Goal: Find contact information

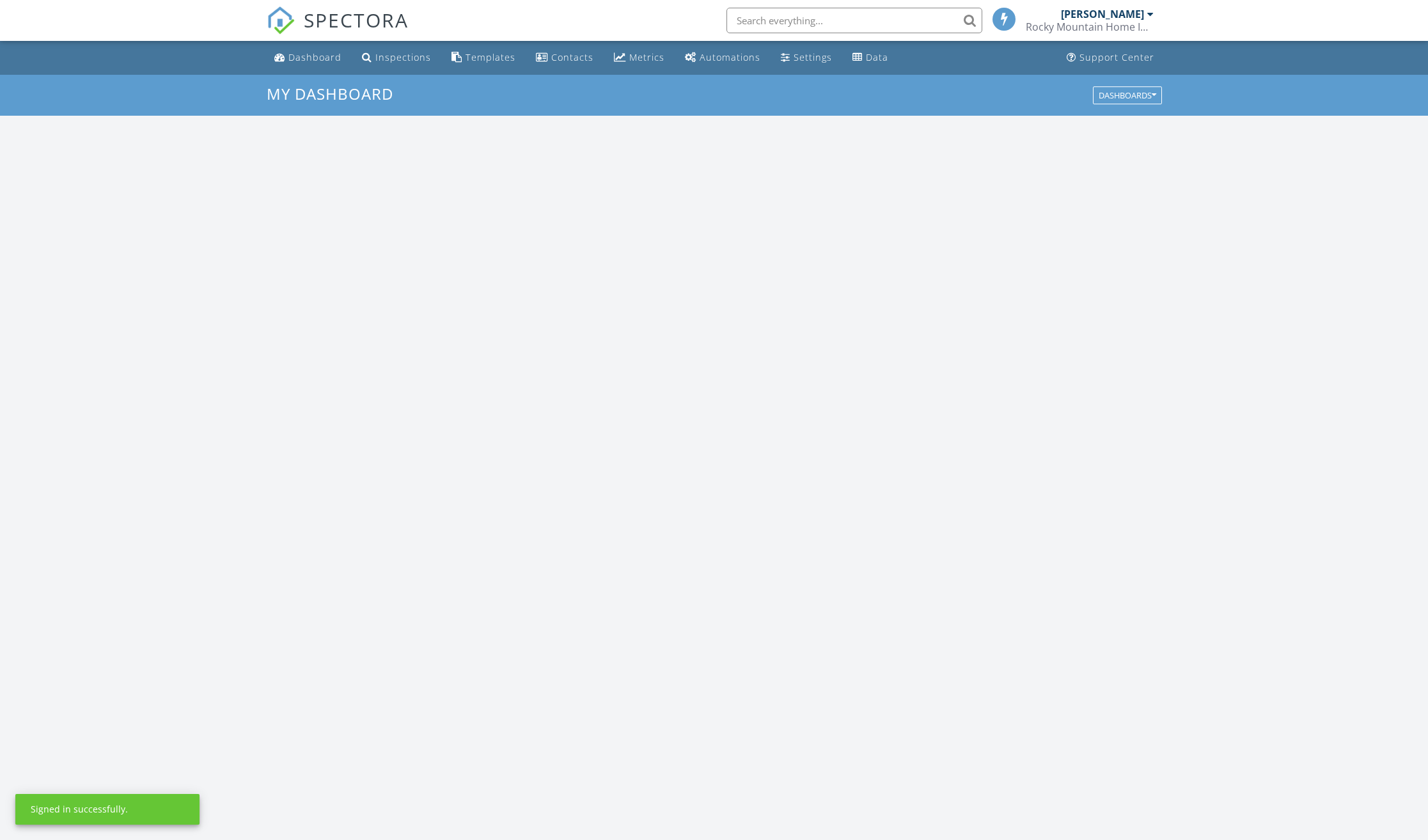
scroll to position [1193, 1458]
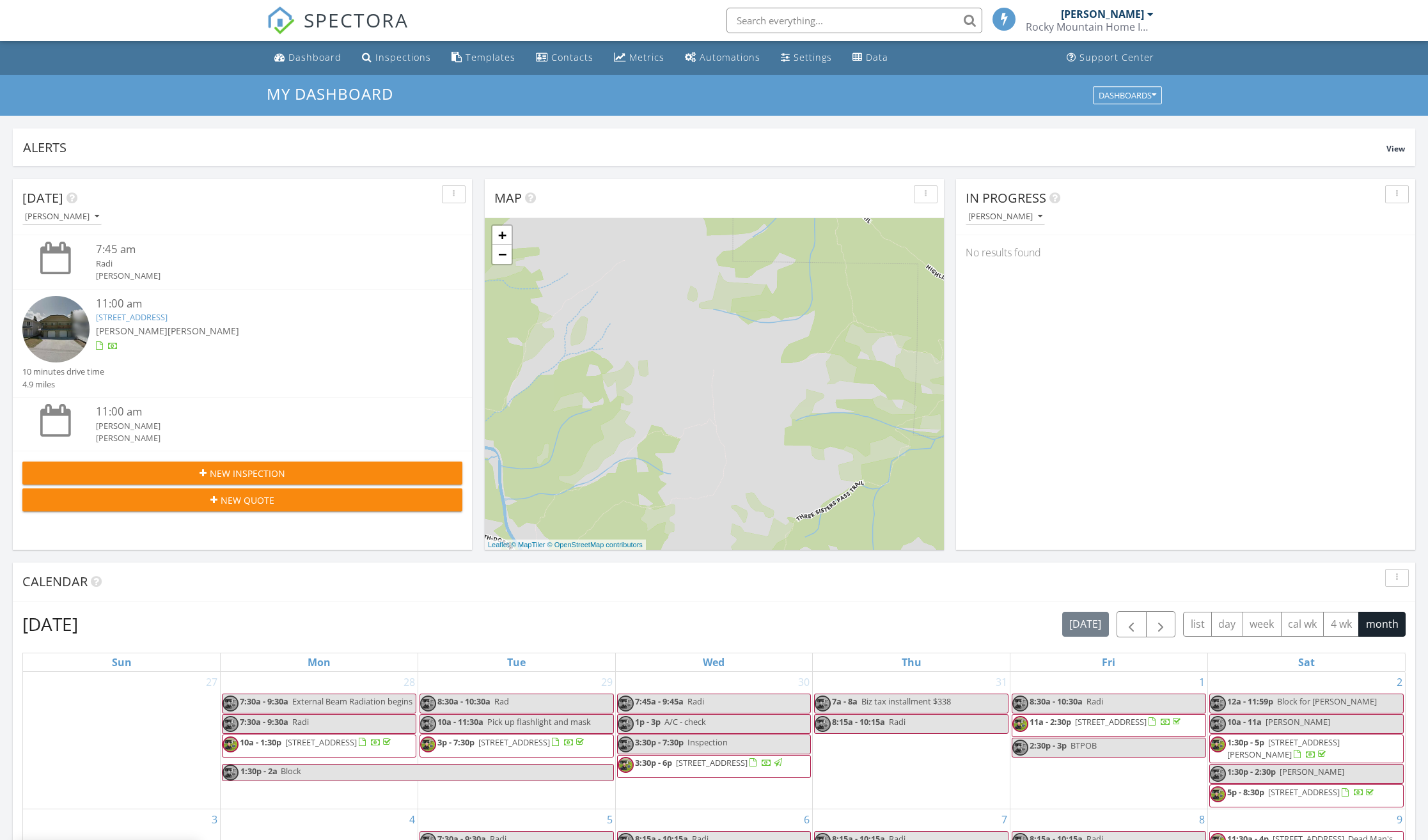
click at [168, 322] on link "[STREET_ADDRESS]" at bounding box center [132, 317] width 71 height 12
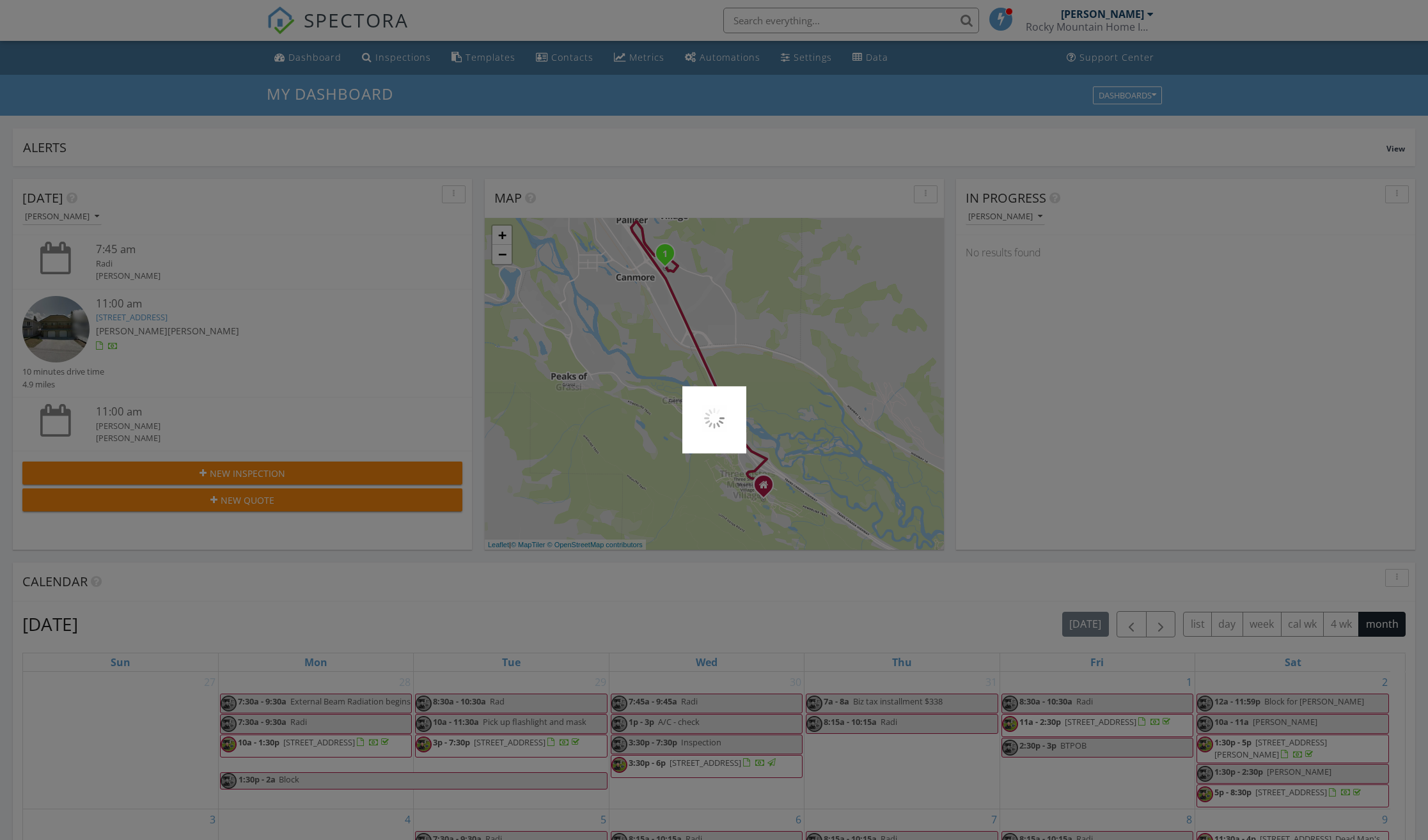
scroll to position [6, 6]
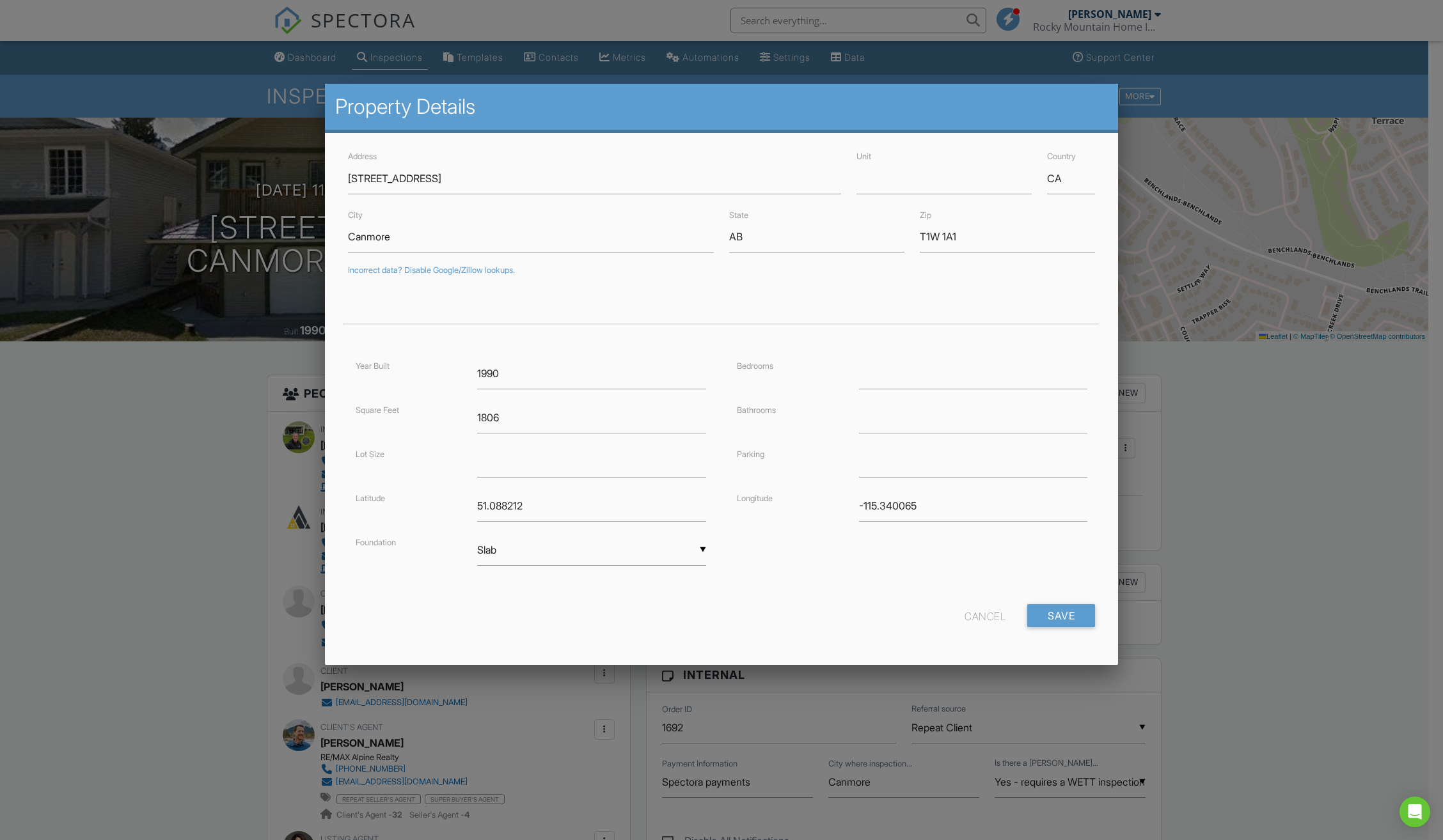
click at [279, 457] on div at bounding box center [722, 461] width 1443 height 1051
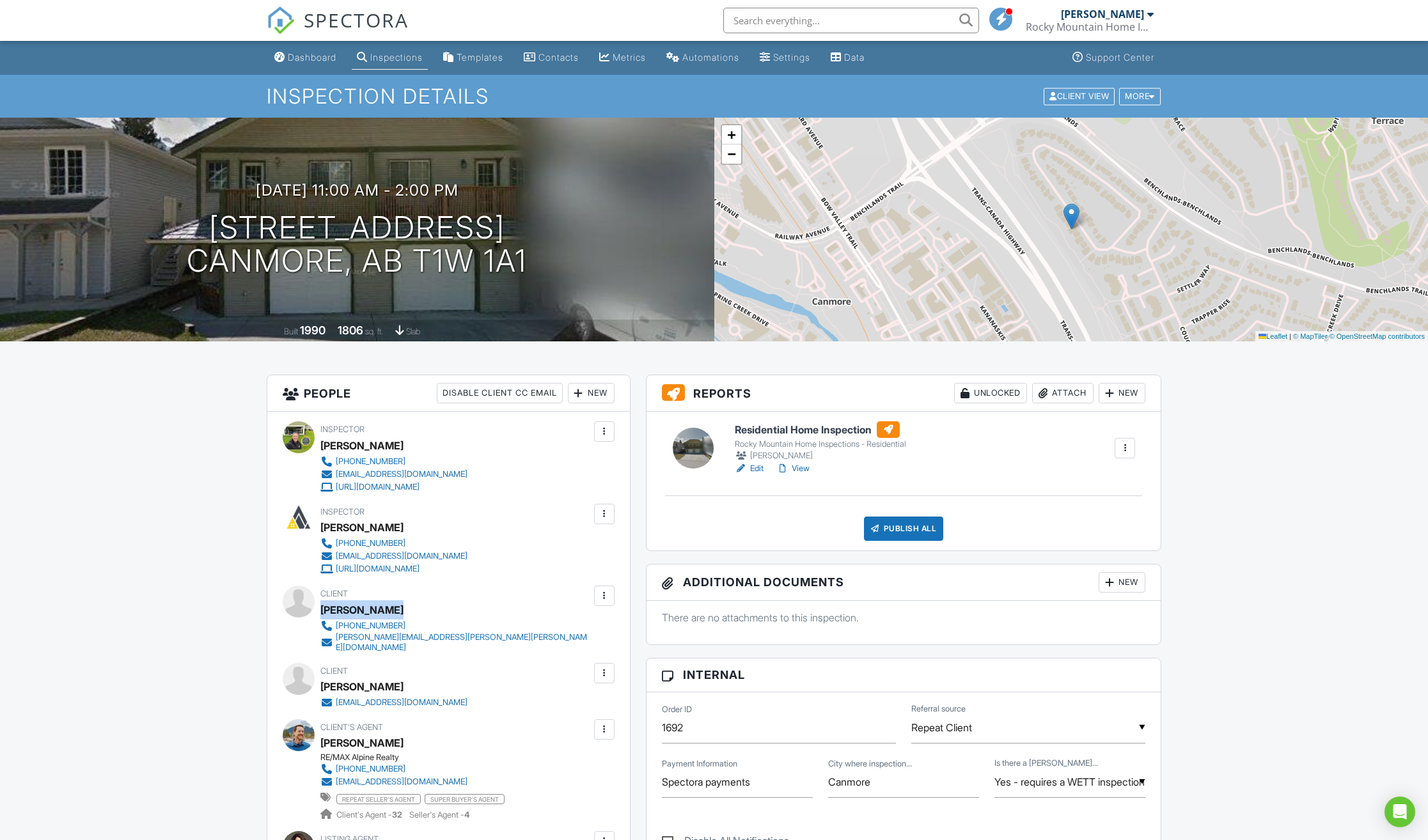
drag, startPoint x: 323, startPoint y: 607, endPoint x: 391, endPoint y: 609, distance: 68.0
click at [391, 609] on div "[PERSON_NAME]" at bounding box center [362, 610] width 83 height 19
copy div "[PERSON_NAME]"
click at [334, 638] on link "[PERSON_NAME][EMAIL_ADDRESS][PERSON_NAME][PERSON_NAME][DOMAIN_NAME]" at bounding box center [456, 642] width 270 height 21
click at [476, 238] on h1 "[STREET_ADDRESS] [STREET_ADDRESS]" at bounding box center [357, 244] width 341 height 68
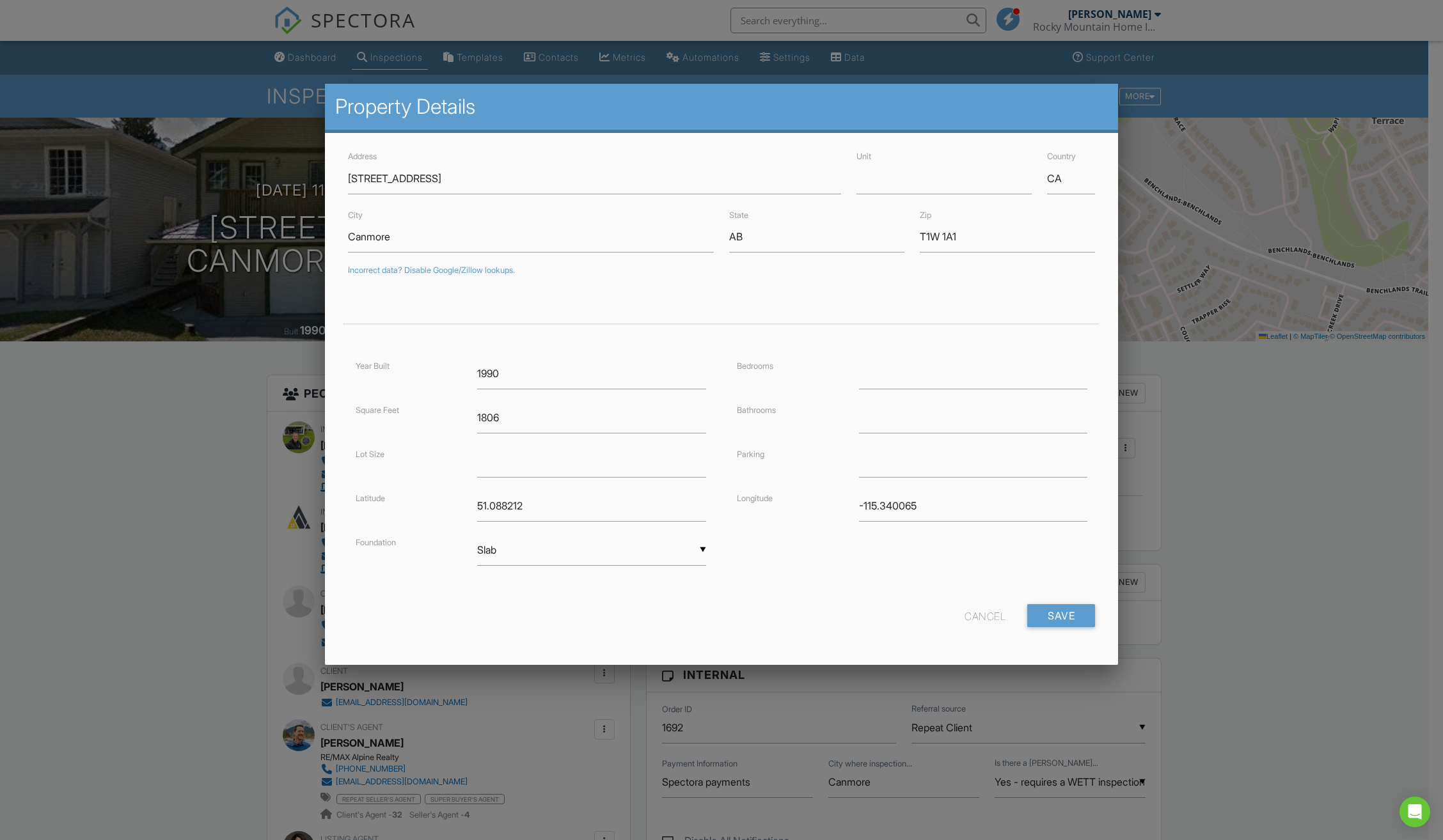
click at [199, 499] on div at bounding box center [722, 461] width 1443 height 1051
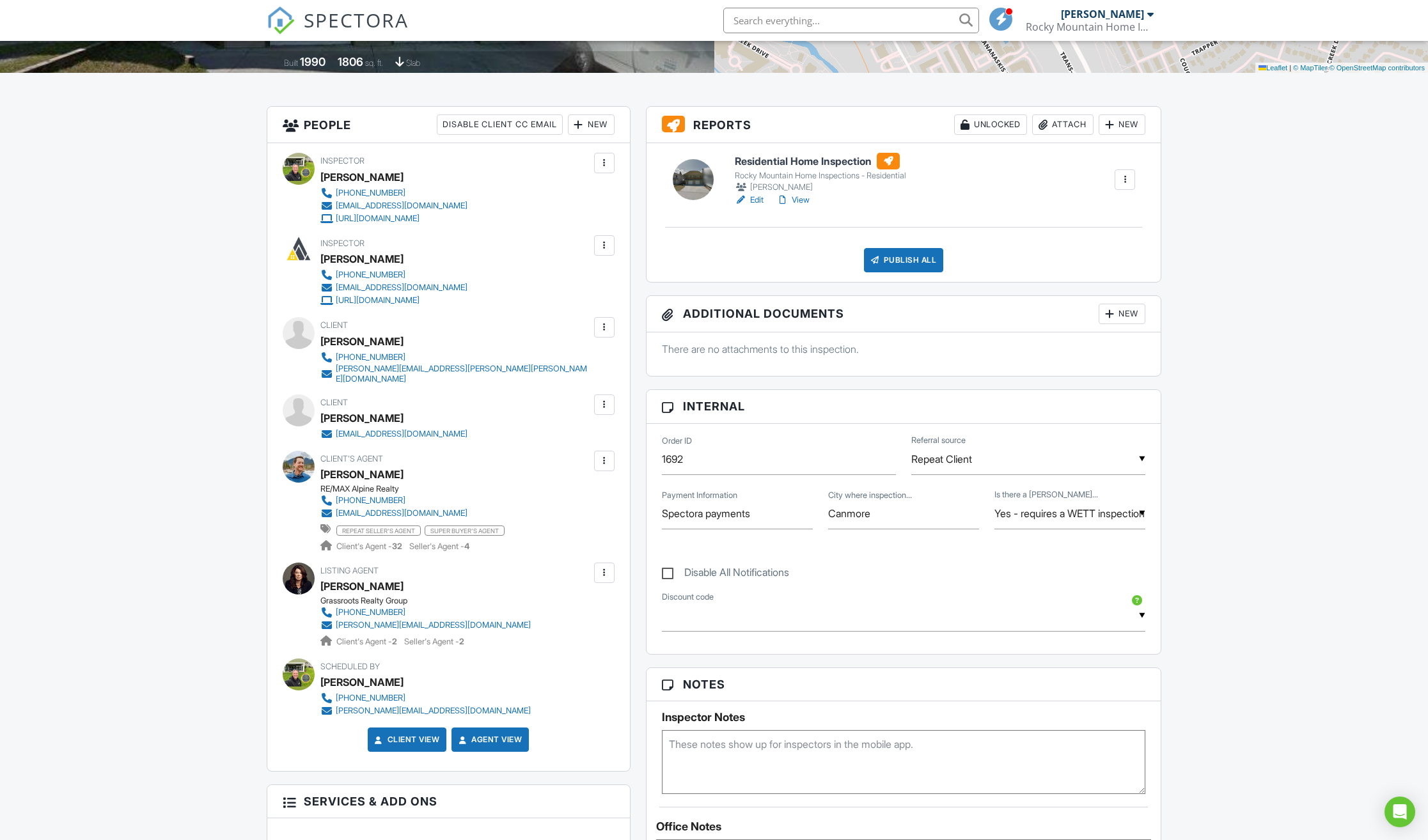
scroll to position [268, 0]
